Goal: Find specific page/section

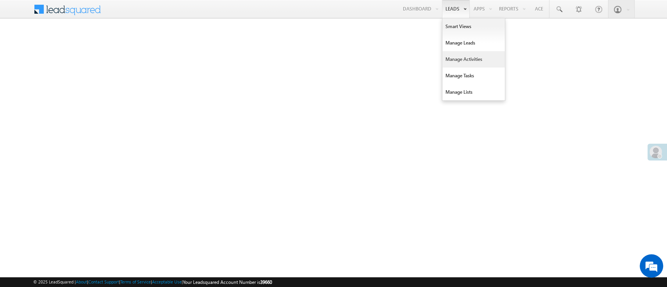
click at [472, 62] on link "Manage Activities" at bounding box center [473, 59] width 63 height 16
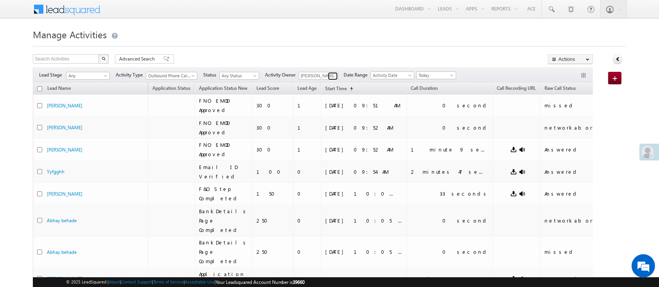
click at [334, 74] on span at bounding box center [334, 76] width 6 height 6
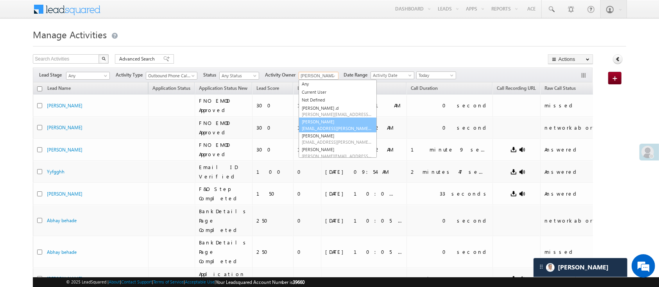
click at [334, 120] on link "[PERSON_NAME] [PERSON_NAME][EMAIL_ADDRESS][DOMAIN_NAME]" at bounding box center [338, 125] width 78 height 15
type input "[PERSON_NAME]"
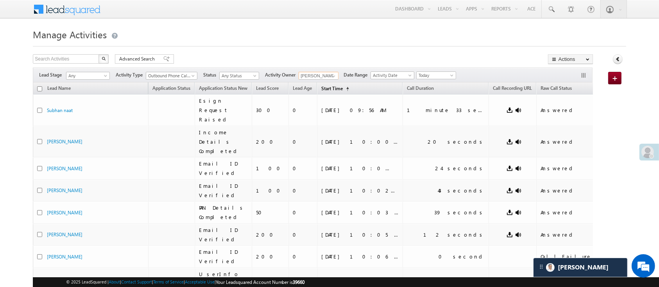
click at [343, 89] on span "(sorted ascending)" at bounding box center [346, 89] width 6 height 6
